Goal: Task Accomplishment & Management: Use online tool/utility

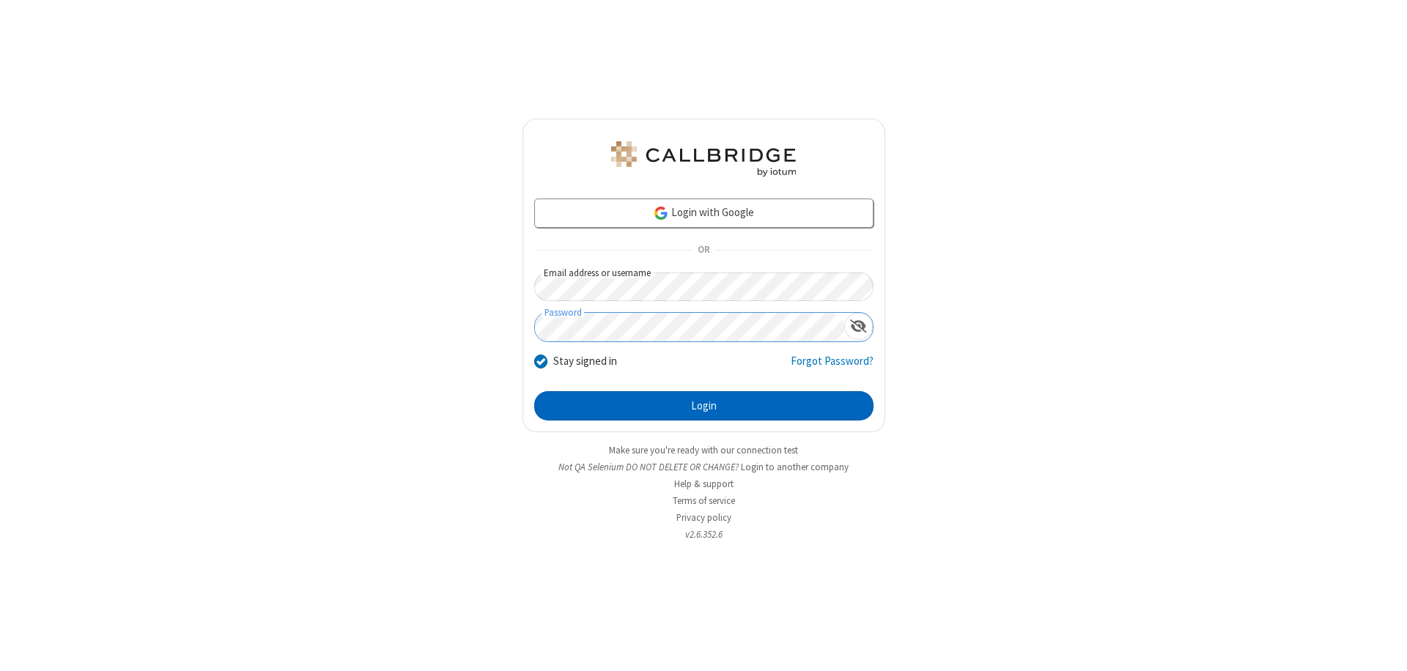
click at [704, 406] on button "Login" at bounding box center [703, 405] width 339 height 29
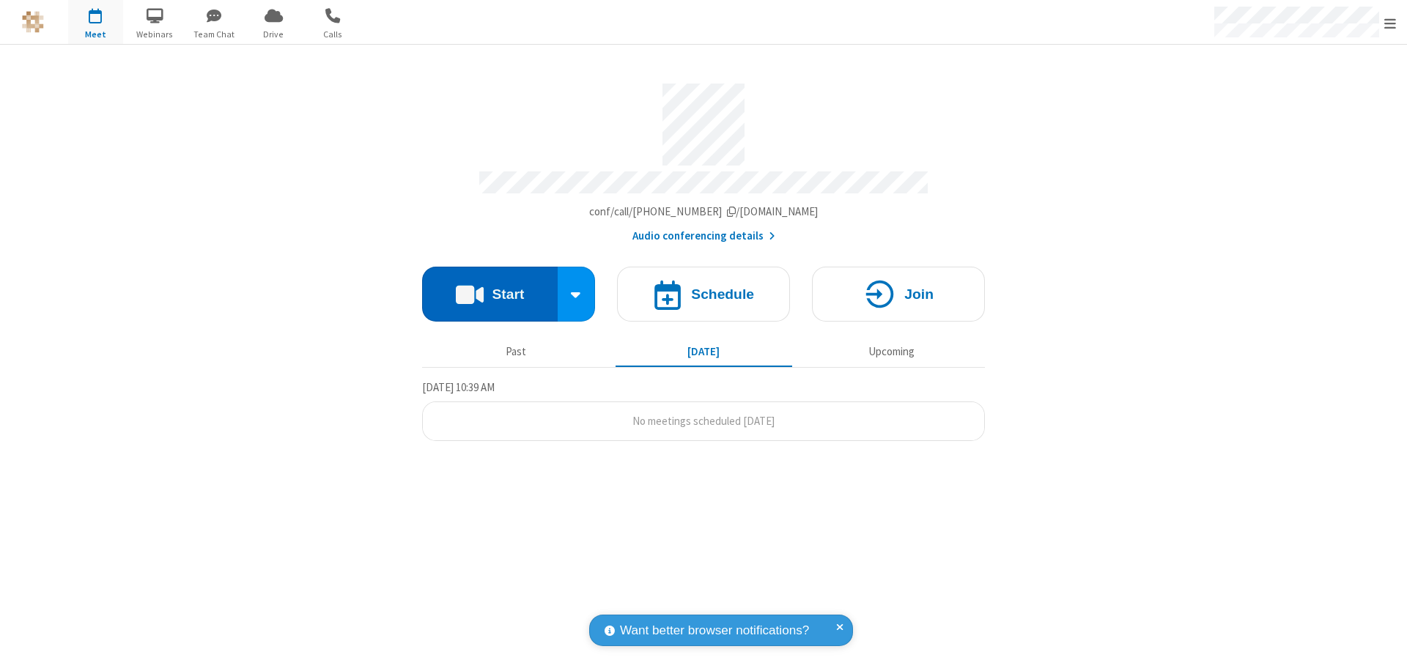
click at [490, 287] on button "Start" at bounding box center [490, 294] width 136 height 55
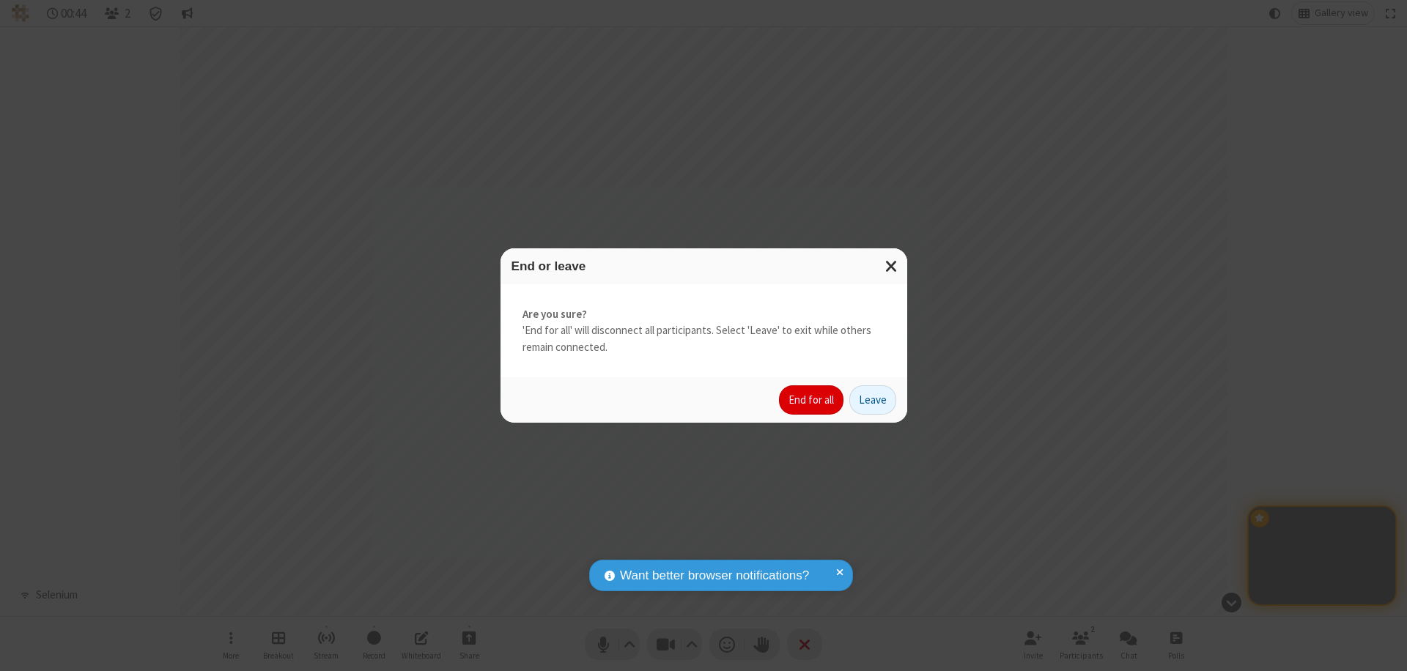
click at [812, 400] on button "End for all" at bounding box center [811, 400] width 65 height 29
